Goal: Task Accomplishment & Management: Complete application form

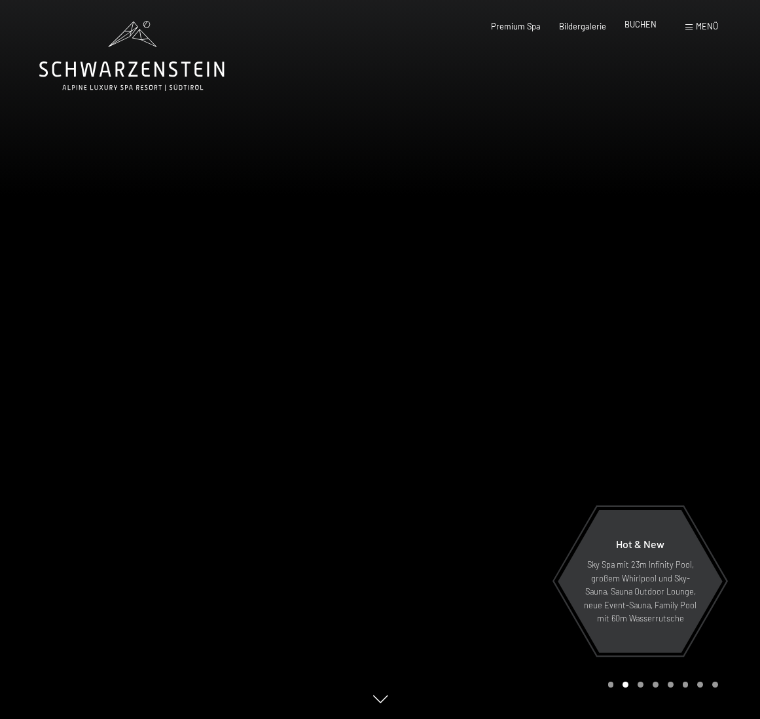
click at [645, 25] on span "BUCHEN" at bounding box center [640, 24] width 32 height 10
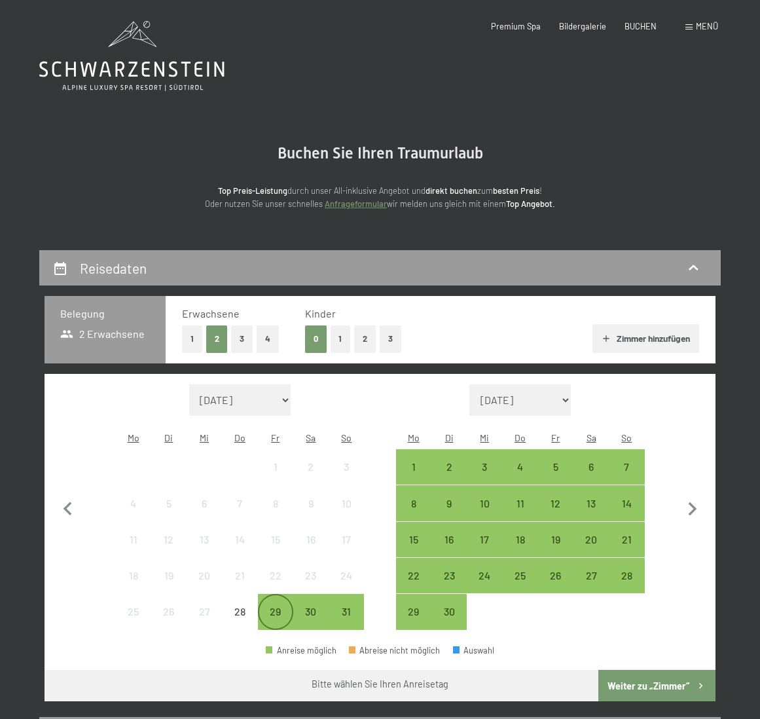
click at [275, 606] on div "29" at bounding box center [275, 622] width 33 height 33
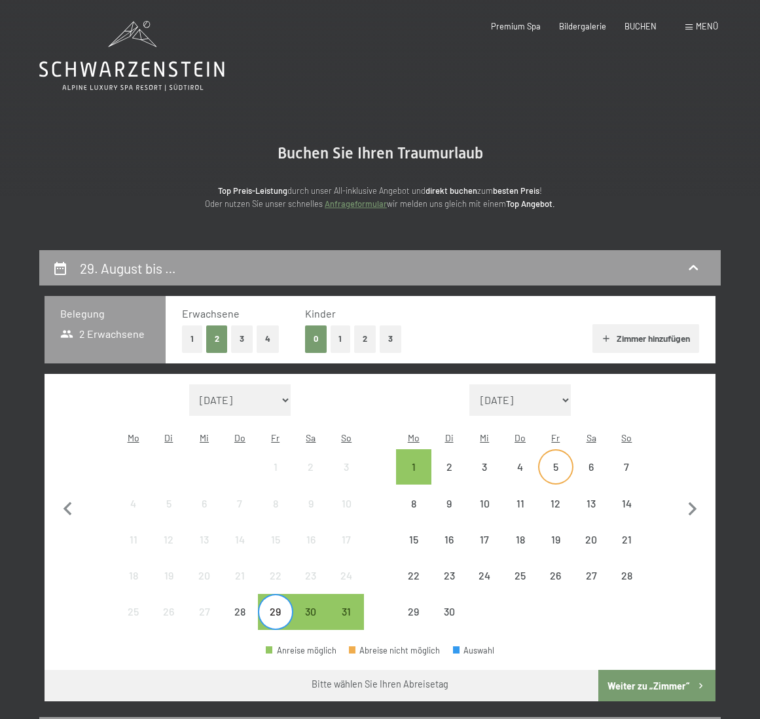
click at [564, 461] on div "5" at bounding box center [555, 477] width 33 height 33
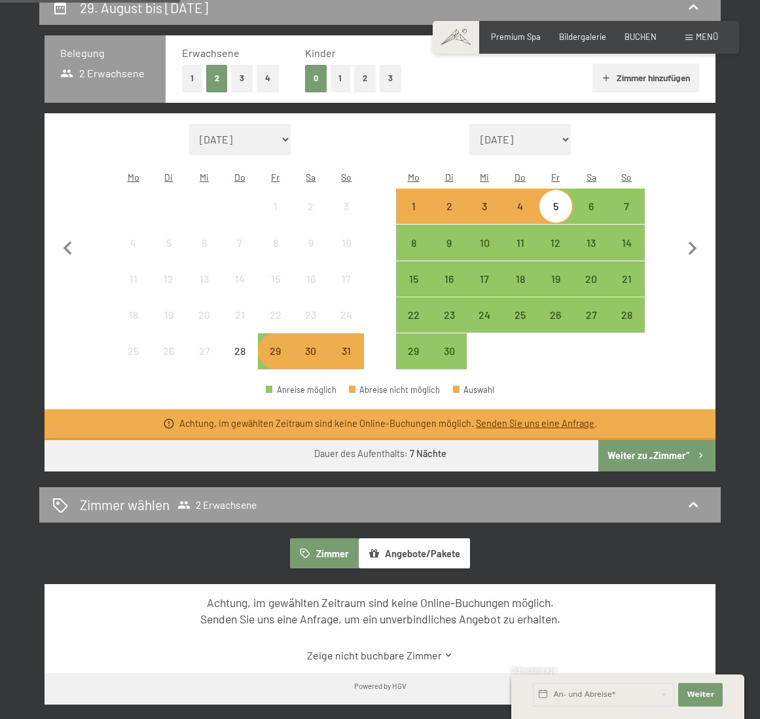
scroll to position [262, 0]
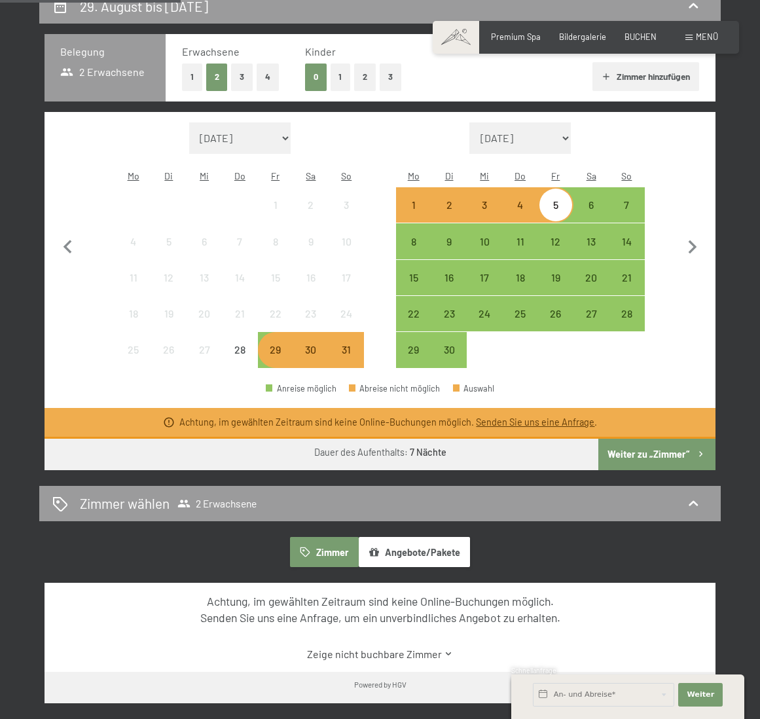
click at [639, 439] on button "Weiter zu „Zimmer“" at bounding box center [656, 454] width 117 height 31
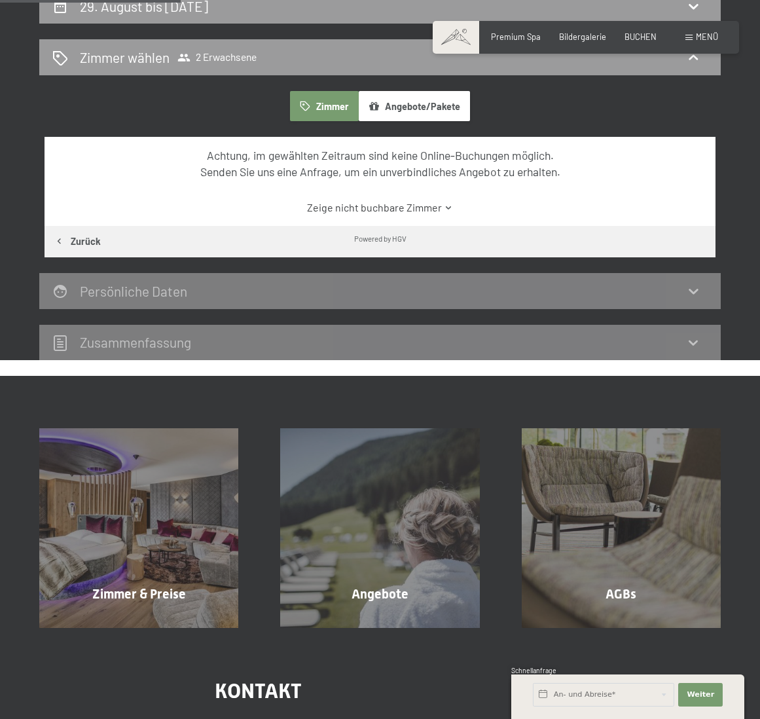
scroll to position [249, 0]
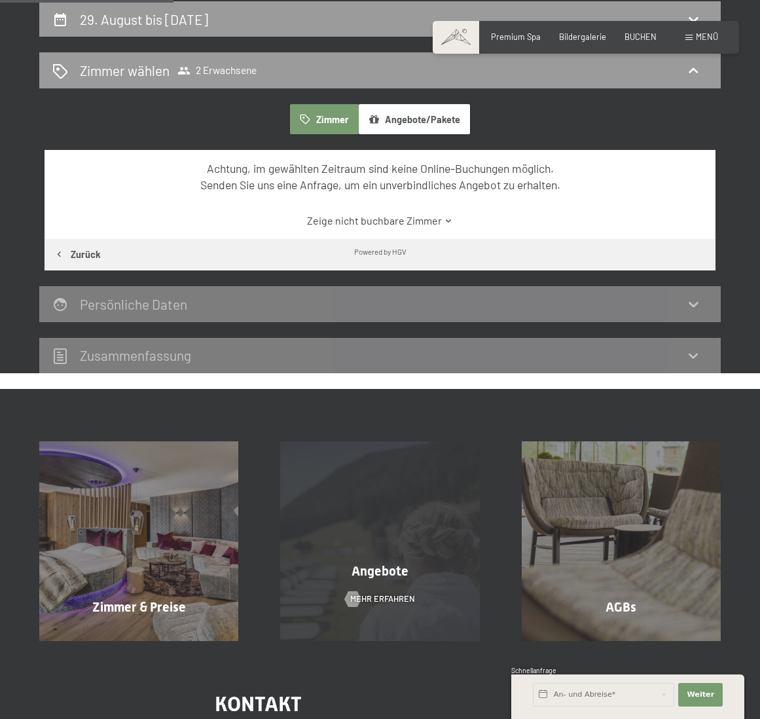
click at [435, 504] on div "Angebote Mehr erfahren" at bounding box center [379, 540] width 241 height 199
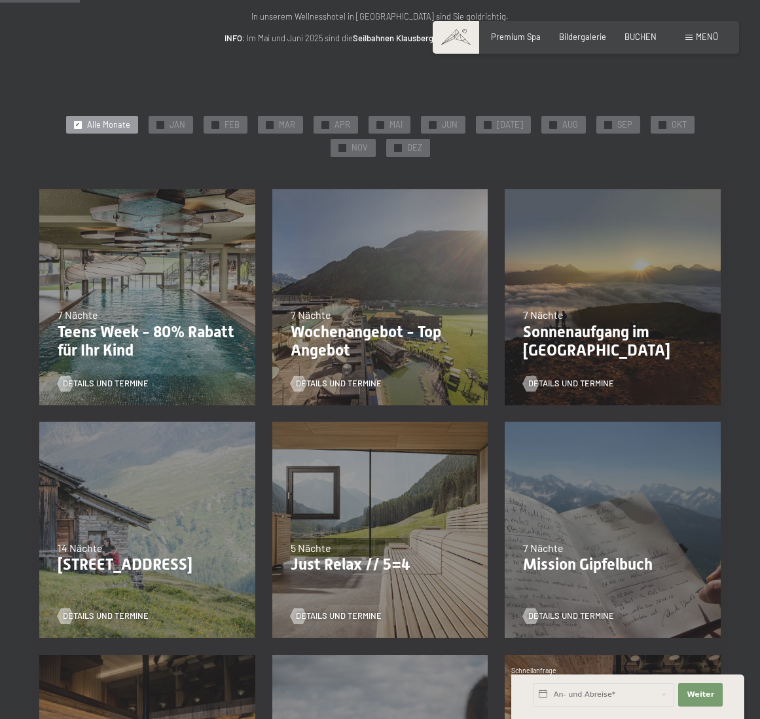
scroll to position [162, 0]
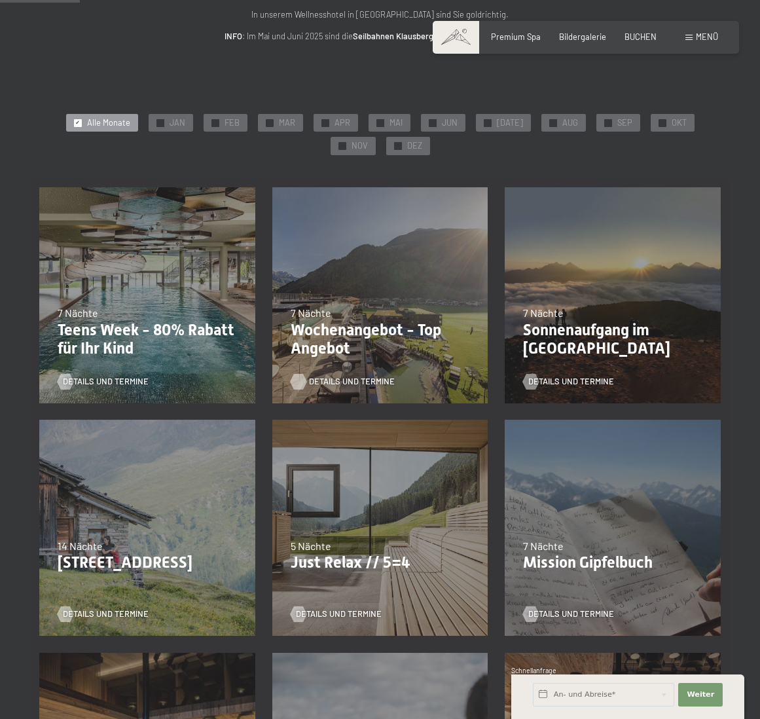
click at [354, 376] on span "Details und Termine" at bounding box center [352, 382] width 86 height 12
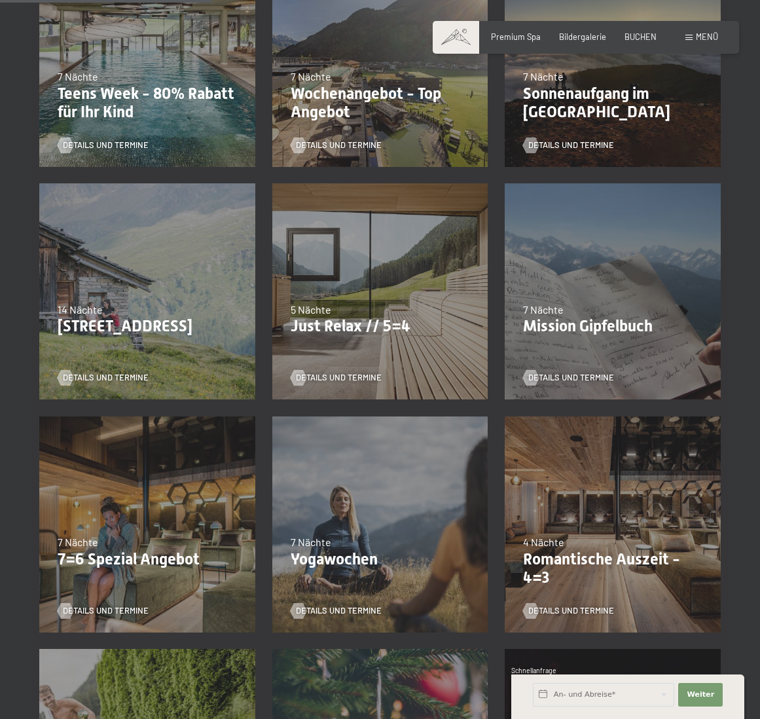
scroll to position [427, 0]
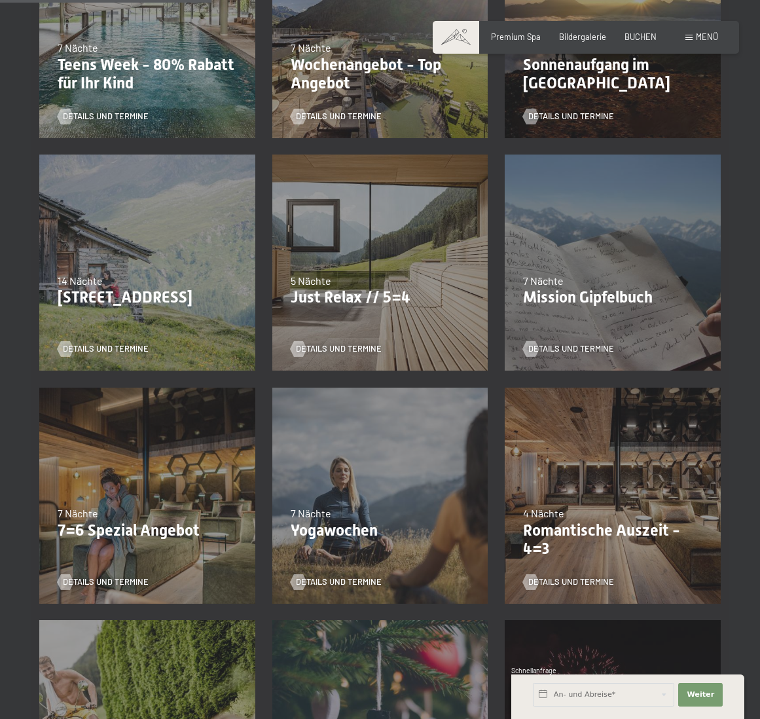
click at [367, 274] on div "5 Nächte" at bounding box center [380, 281] width 179 height 14
click at [341, 311] on div "07.09.–03.10.2025 21.12.–26.12.2025 11.01.–23.01.2026 08.03.–27.03.2026 08.11.–…" at bounding box center [380, 262] width 233 height 233
click at [330, 347] on span "Details und Termine" at bounding box center [352, 349] width 86 height 12
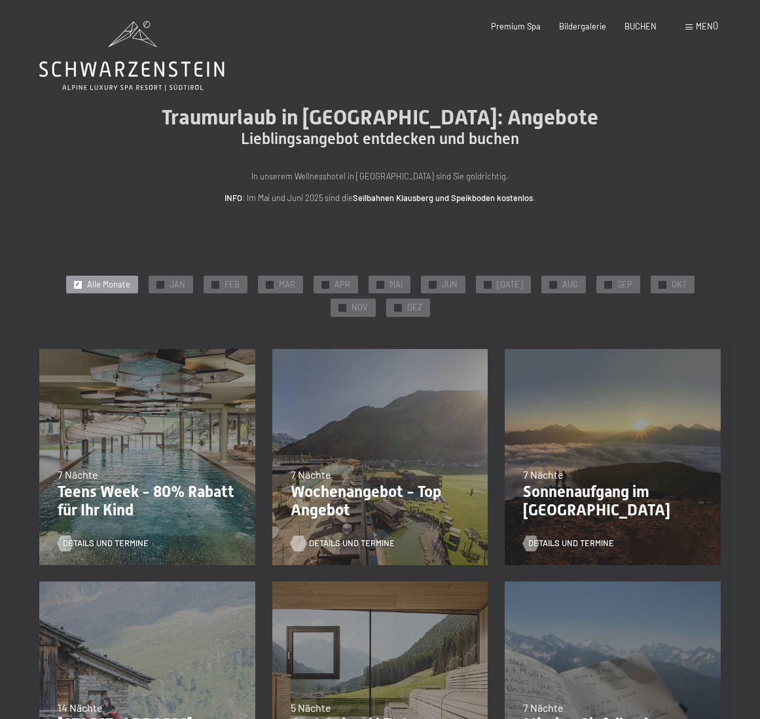
click at [336, 541] on span "Details und Termine" at bounding box center [352, 543] width 86 height 12
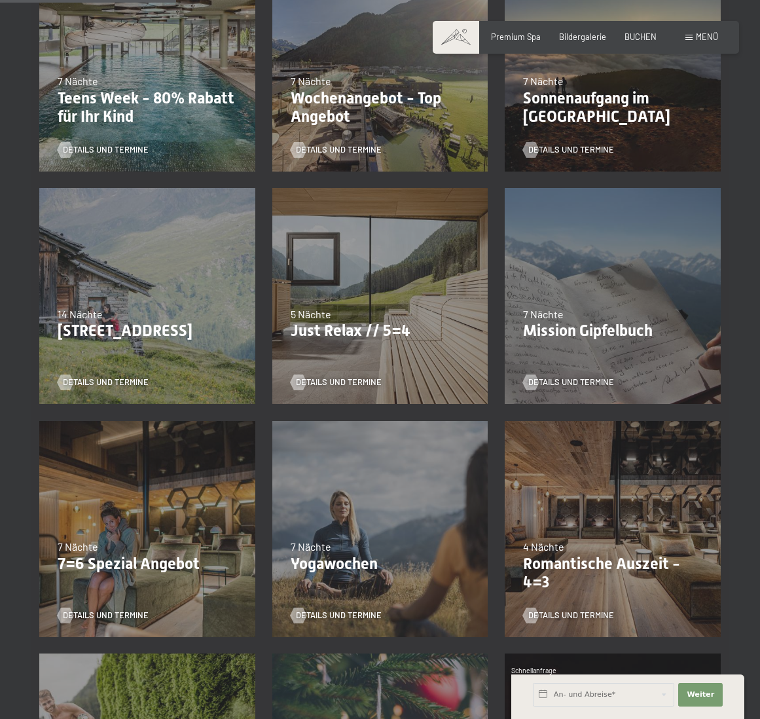
scroll to position [401, 0]
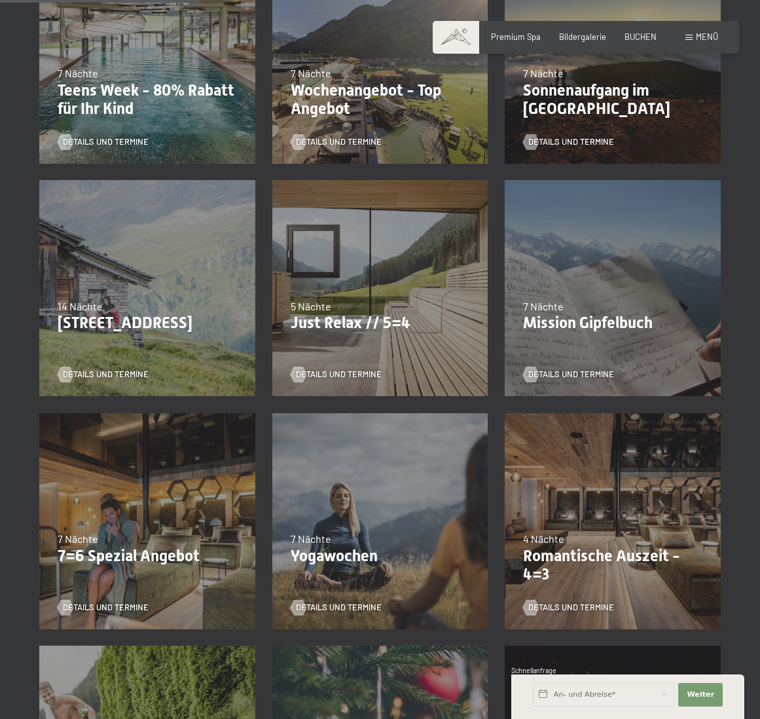
click at [389, 289] on div "07.09.–03.10.2025 21.12.–26.12.2025 11.01.–23.01.2026 08.03.–27.03.2026 08.11.–…" at bounding box center [380, 287] width 233 height 233
click at [311, 366] on div "Details und Termine" at bounding box center [376, 366] width 171 height 27
click at [64, 609] on div at bounding box center [65, 608] width 9 height 16
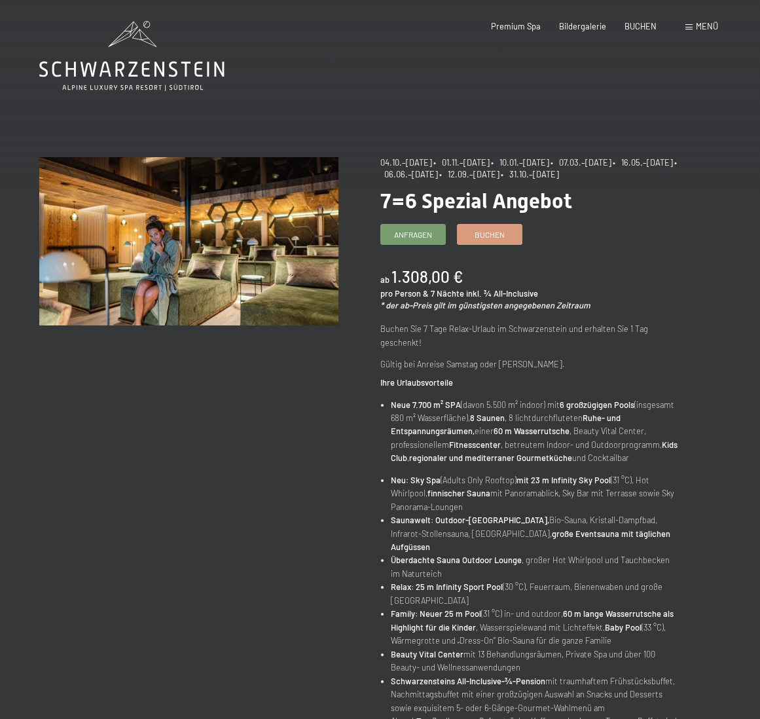
click at [638, 32] on div "Buchen Anfragen Premium Spa Bildergalerie BUCHEN Menü DE IT EN Gutschein Bilder…" at bounding box center [586, 27] width 264 height 12
click at [634, 31] on div "Premium Spa Bildergalerie BUCHEN" at bounding box center [564, 27] width 221 height 12
click at [634, 26] on span "BUCHEN" at bounding box center [640, 24] width 32 height 10
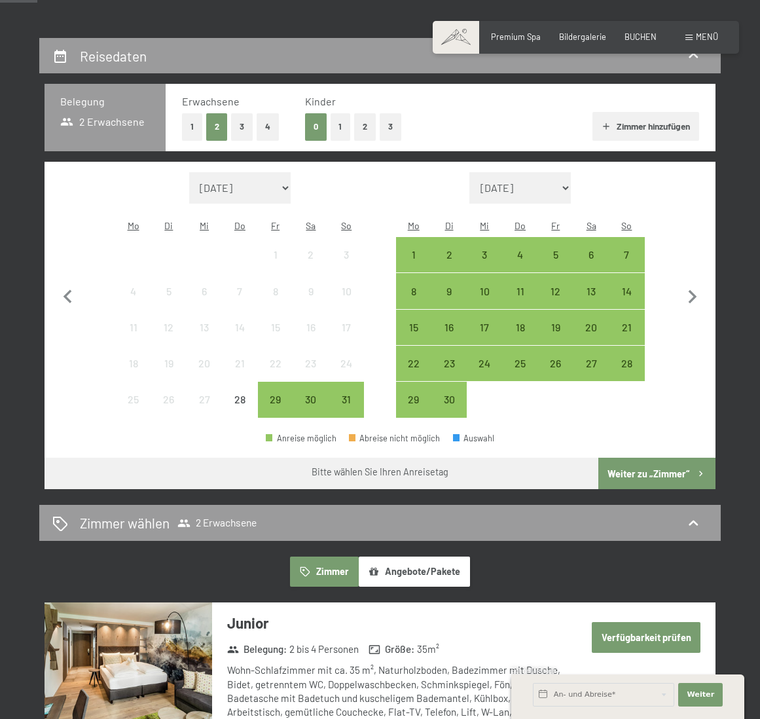
scroll to position [218, 0]
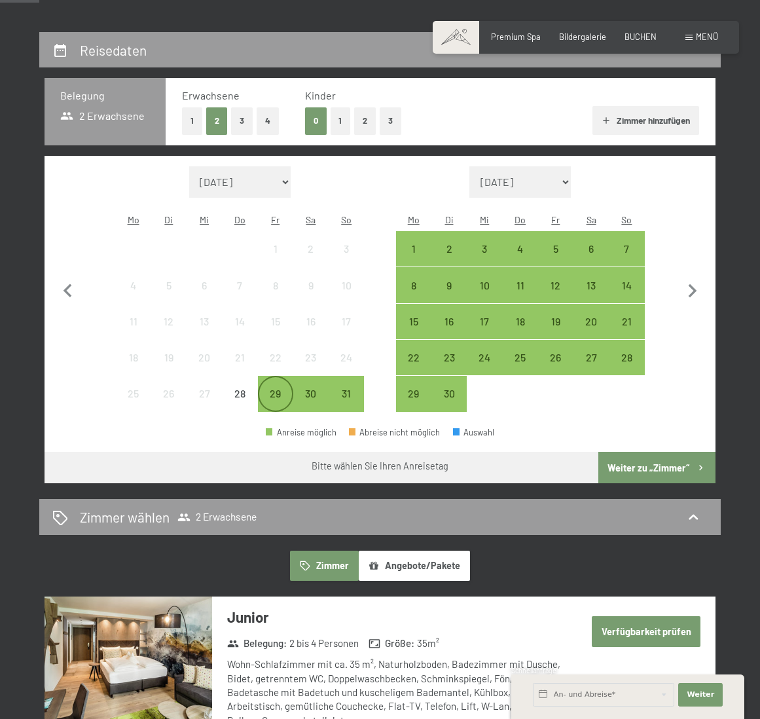
click at [274, 388] on div "29" at bounding box center [275, 404] width 33 height 33
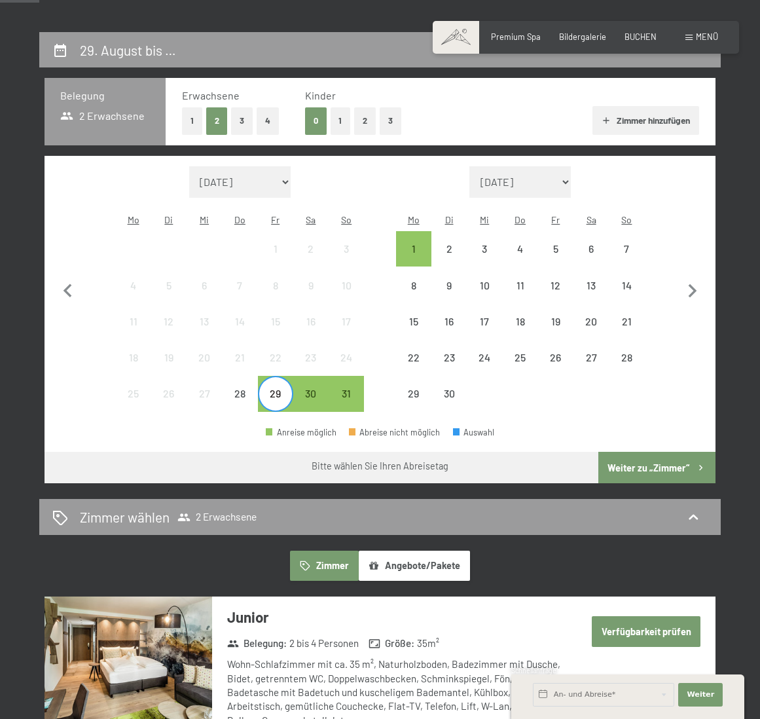
scroll to position [217, 0]
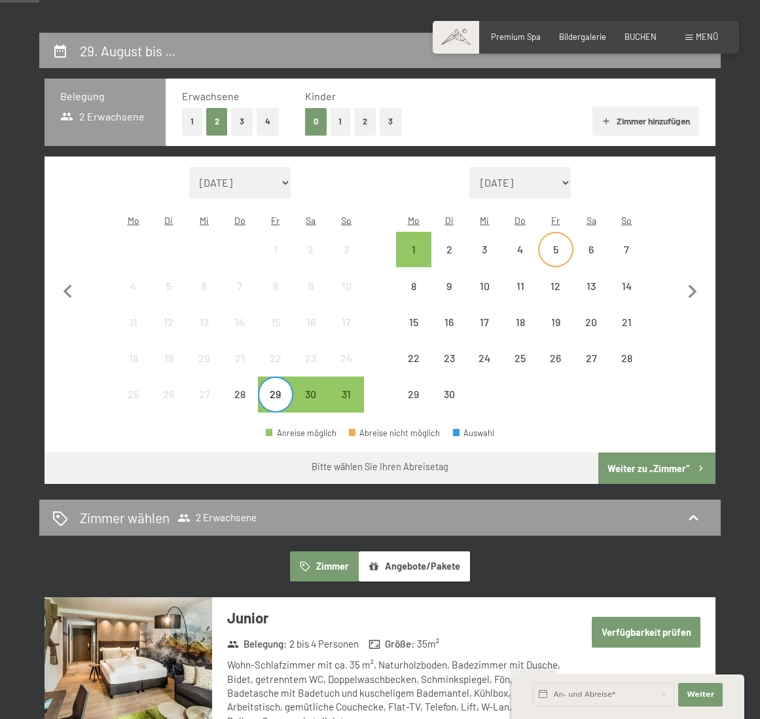
click at [564, 244] on div "5" at bounding box center [555, 260] width 33 height 33
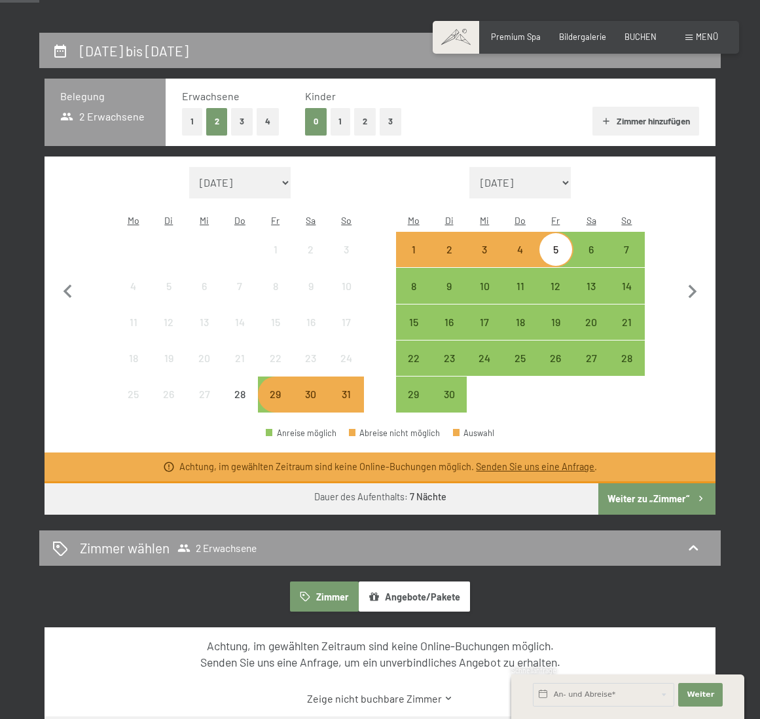
click at [624, 483] on button "Weiter zu „Zimmer“" at bounding box center [656, 498] width 117 height 31
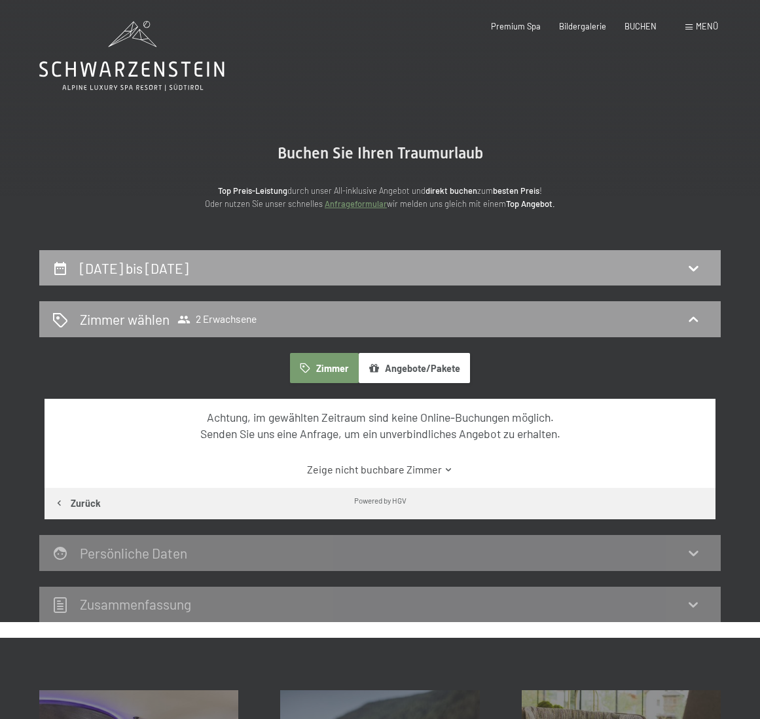
scroll to position [-1, 0]
click at [350, 200] on link "Anfrageformular" at bounding box center [356, 203] width 62 height 10
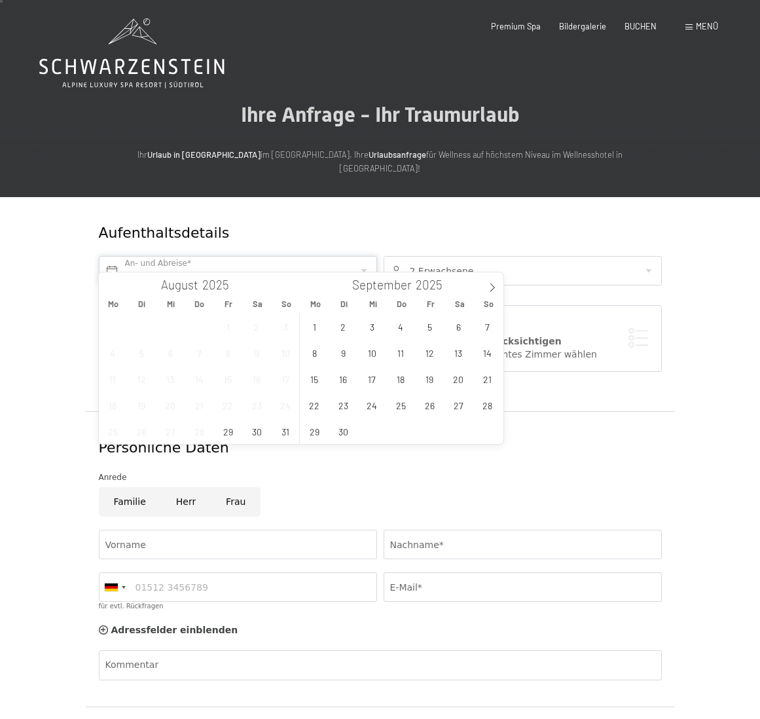
click at [285, 258] on input "text" at bounding box center [238, 270] width 278 height 29
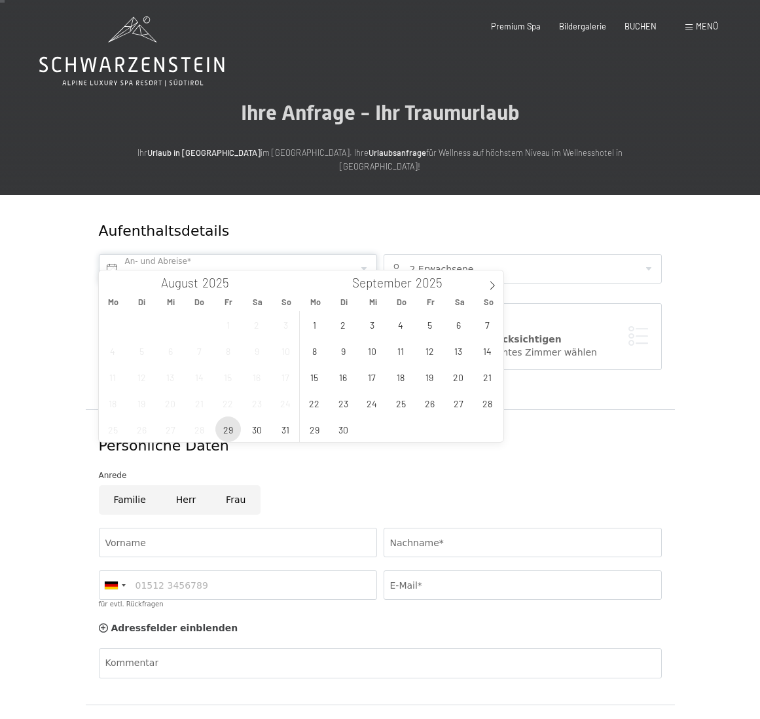
scroll to position [6, 0]
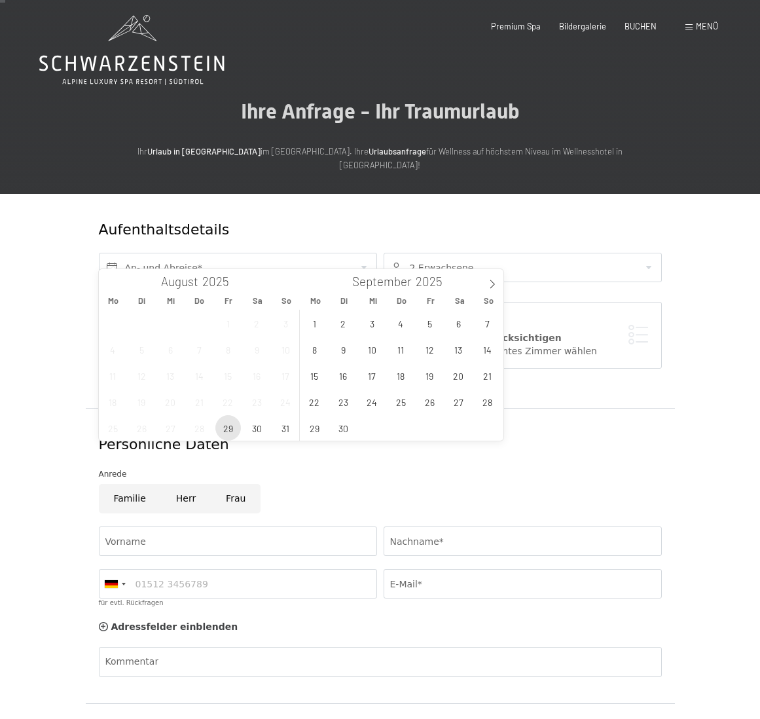
click at [226, 432] on span "29" at bounding box center [228, 428] width 26 height 26
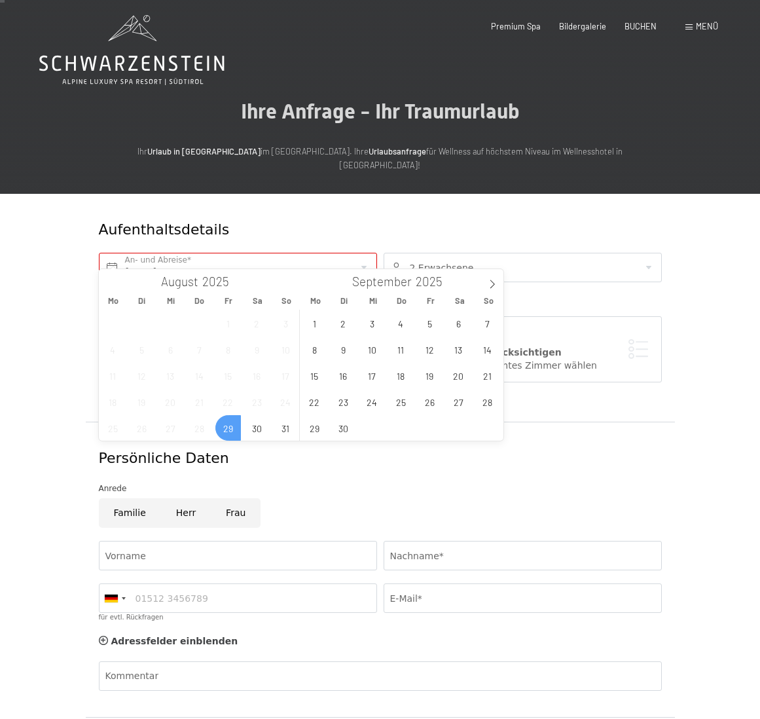
scroll to position [5, 0]
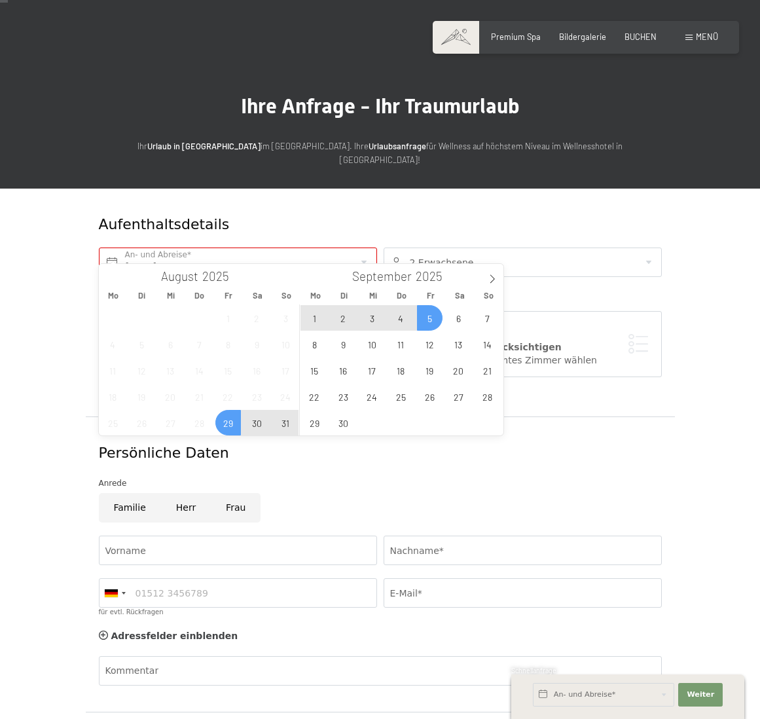
click at [433, 327] on span "5" at bounding box center [430, 318] width 26 height 26
type input "[DATE] - [DATE]"
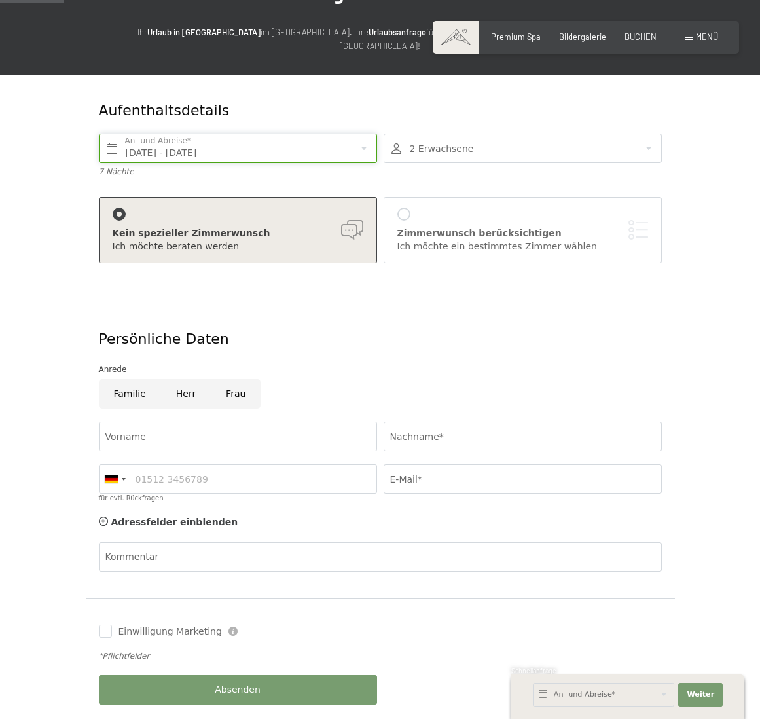
scroll to position [159, 0]
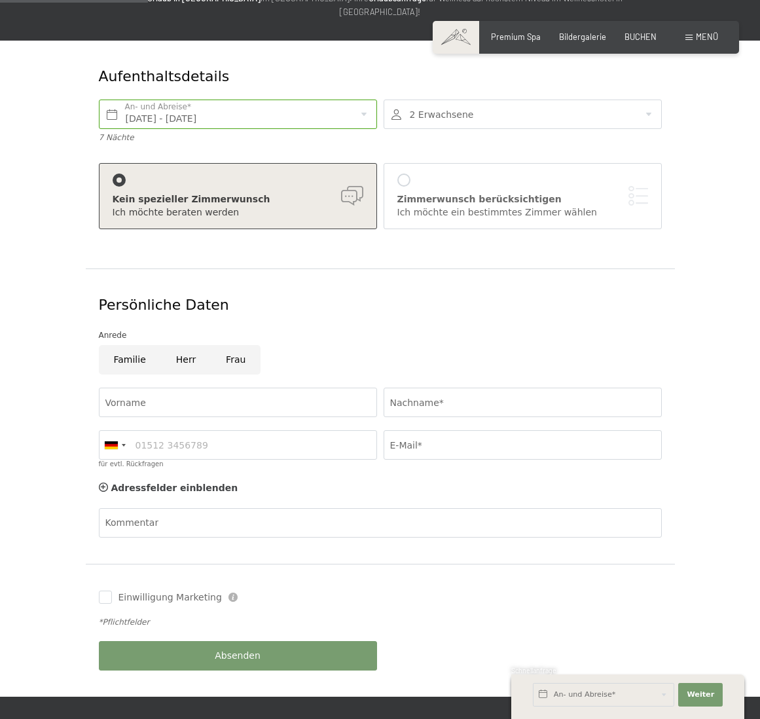
click at [234, 345] on input "Frau" at bounding box center [236, 359] width 50 height 29
radio input "true"
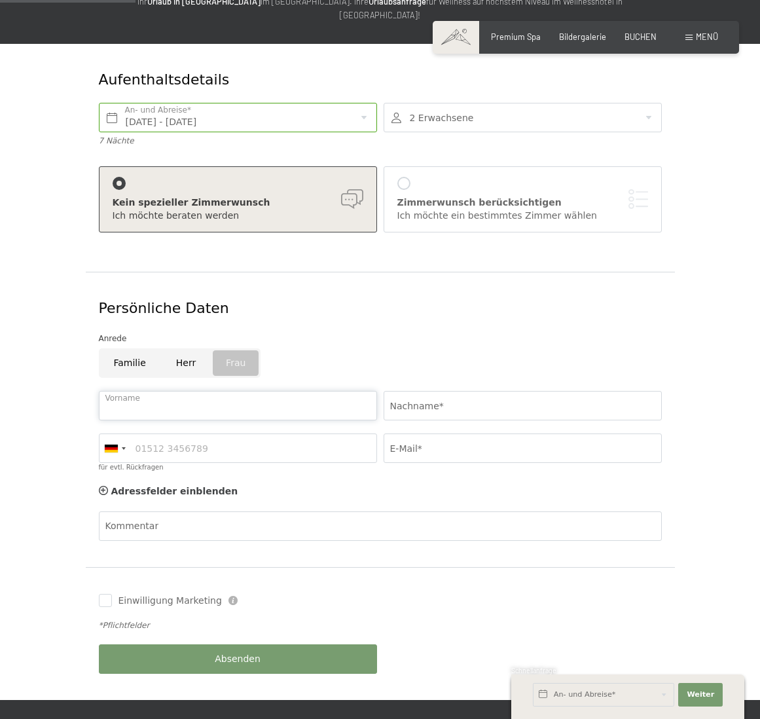
scroll to position [156, 0]
type input "Verena"
type input "Dällenbach"
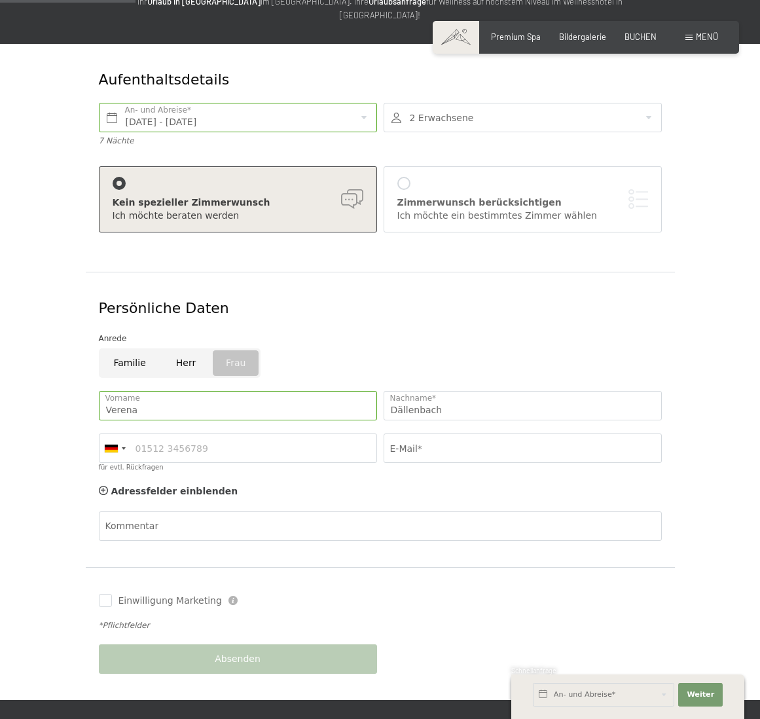
click at [323, 456] on div "[GEOGRAPHIC_DATA] ([GEOGRAPHIC_DATA]) +49 [GEOGRAPHIC_DATA] ([GEOGRAPHIC_DATA])…" at bounding box center [238, 453] width 285 height 52
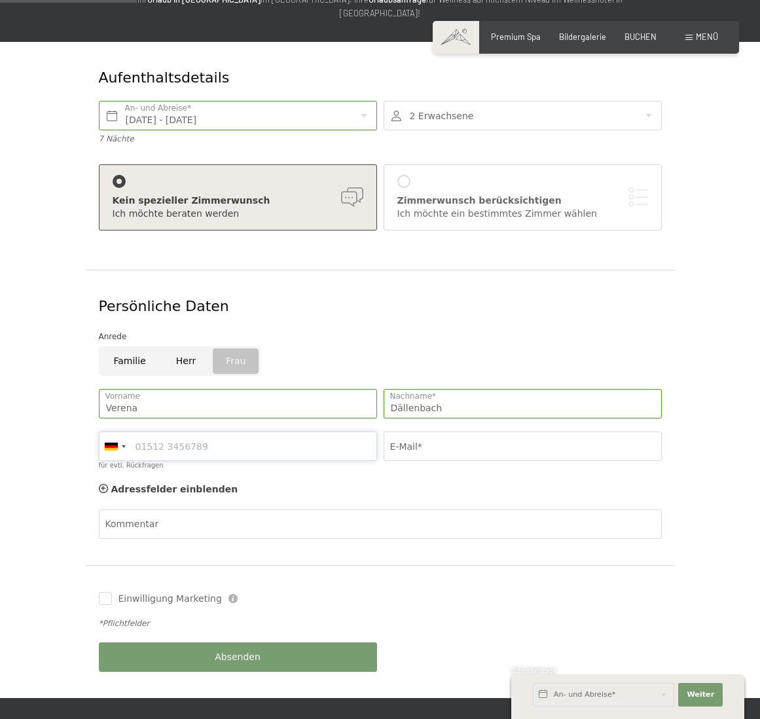
scroll to position [158, 0]
click at [126, 432] on div at bounding box center [114, 446] width 30 height 28
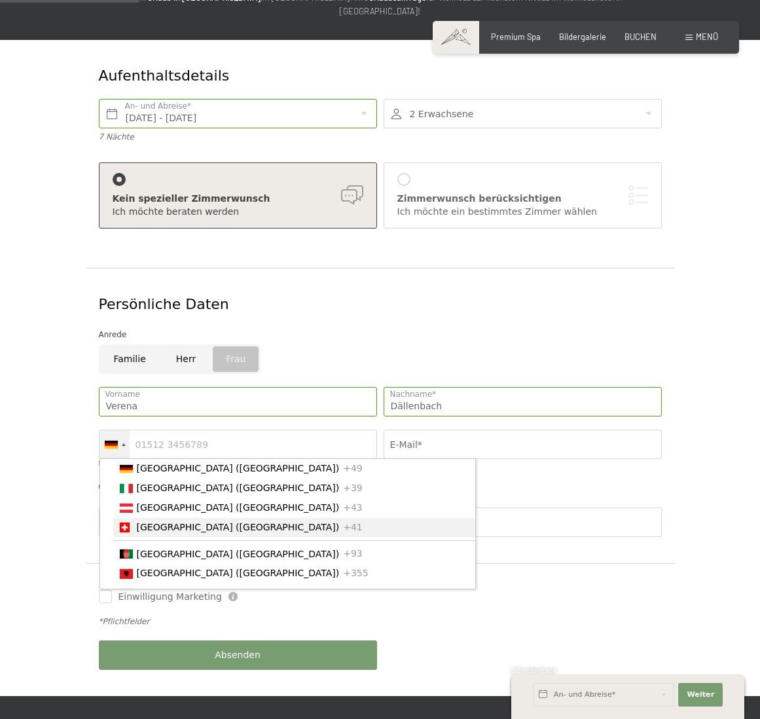
click at [154, 522] on span "[GEOGRAPHIC_DATA] ([GEOGRAPHIC_DATA])" at bounding box center [238, 527] width 203 height 10
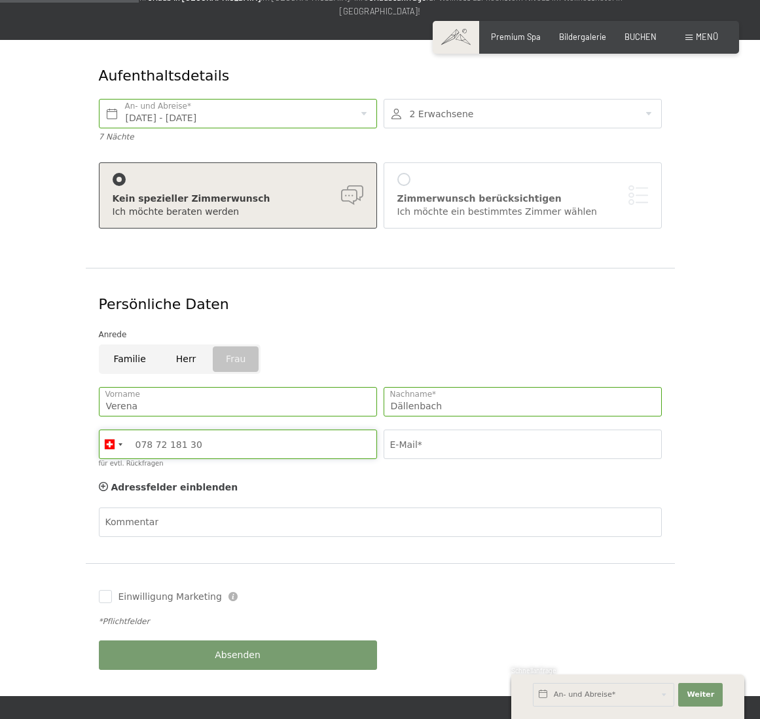
type input "078 72 181 30"
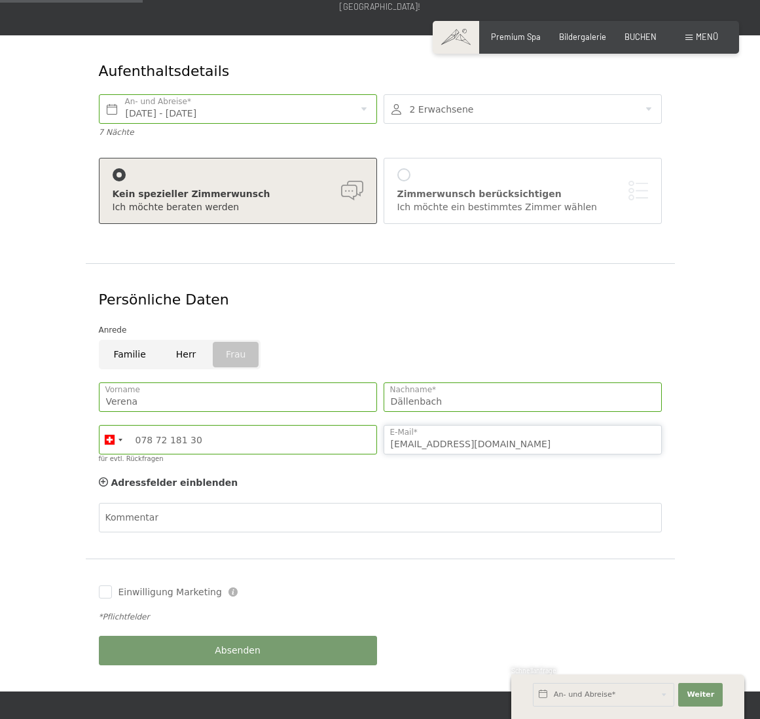
type input "[EMAIL_ADDRESS][DOMAIN_NAME]"
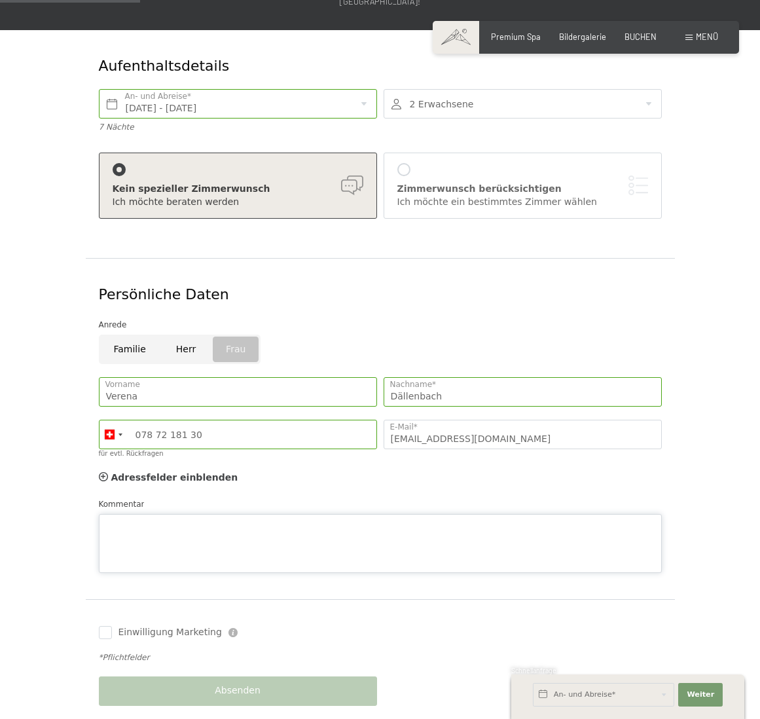
click at [174, 497] on div "Kommentar" at bounding box center [380, 534] width 563 height 75
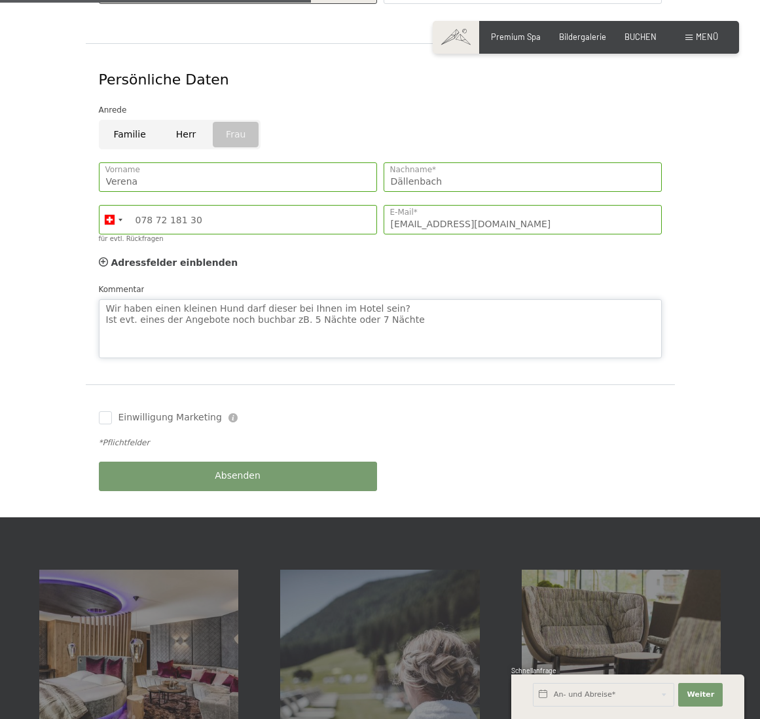
scroll to position [395, 0]
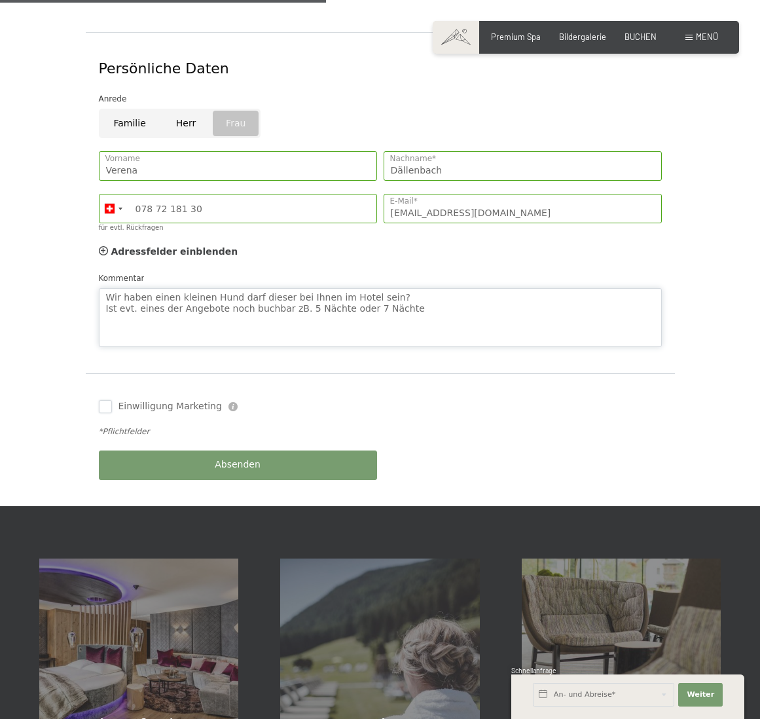
type textarea "Wir haben einen kleinen Hund darf dieser bei Ihnen im Hotel sein? Ist evt. eine…"
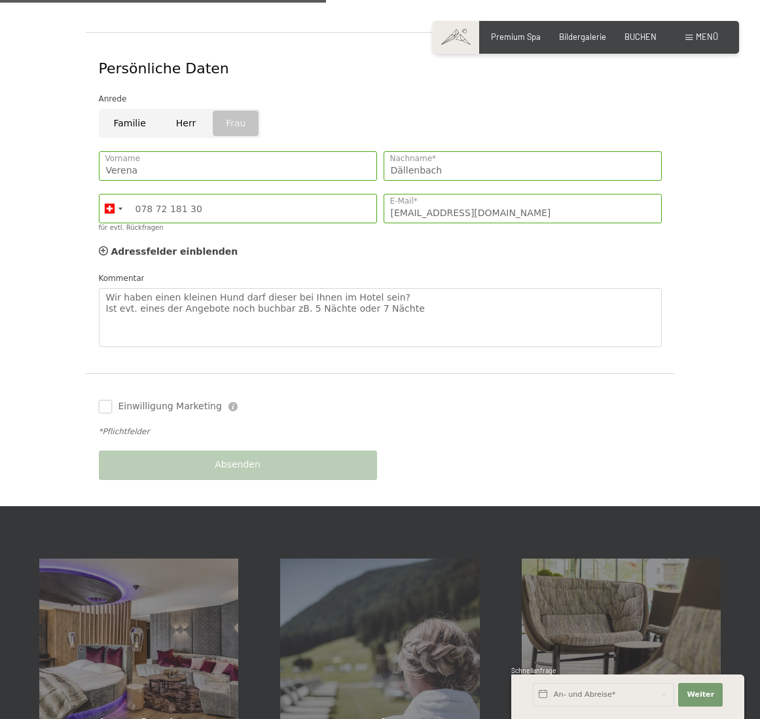
click at [110, 400] on input "Einwilligung Marketing" at bounding box center [105, 406] width 13 height 13
checkbox input "true"
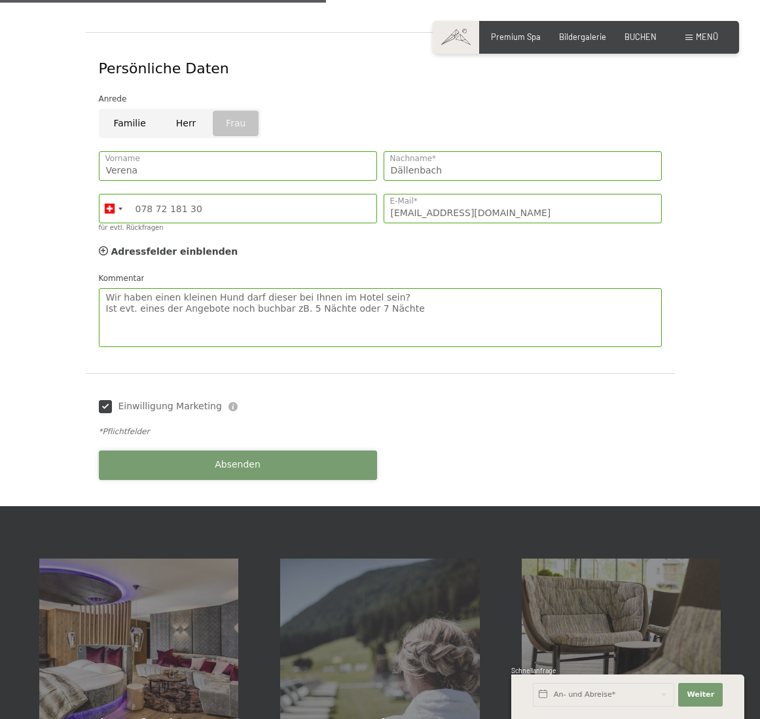
click at [207, 450] on button "Absenden" at bounding box center [238, 464] width 278 height 29
